Goal: Complete application form

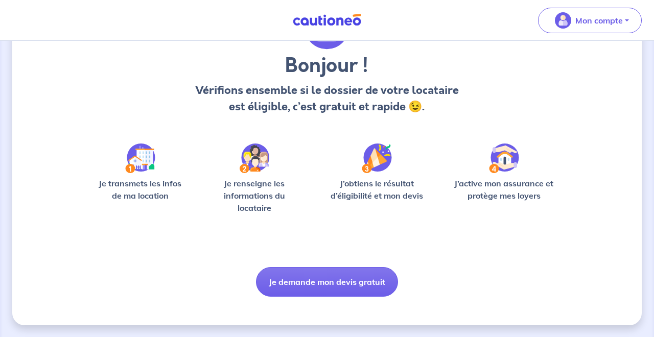
scroll to position [74, 0]
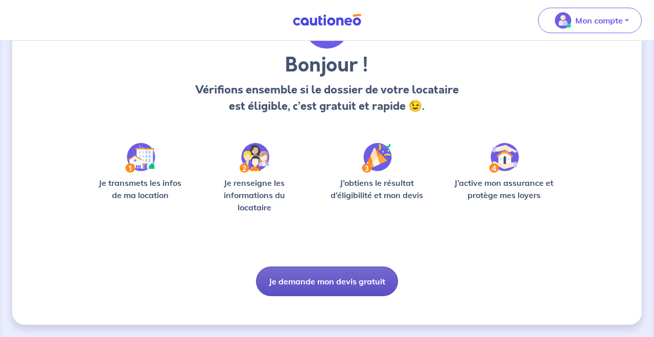
click at [322, 284] on button "Je demande mon devis gratuit" at bounding box center [327, 282] width 142 height 30
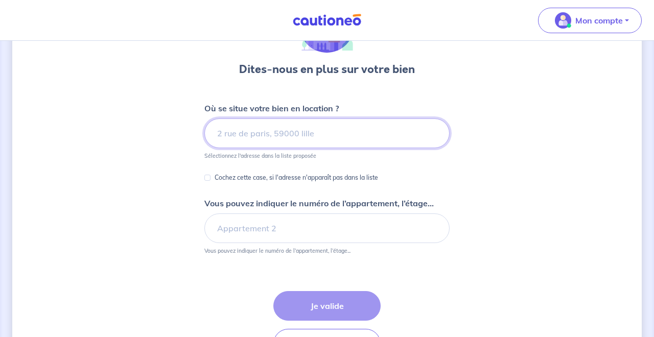
scroll to position [65, 0]
